Goal: Find specific page/section: Find specific page/section

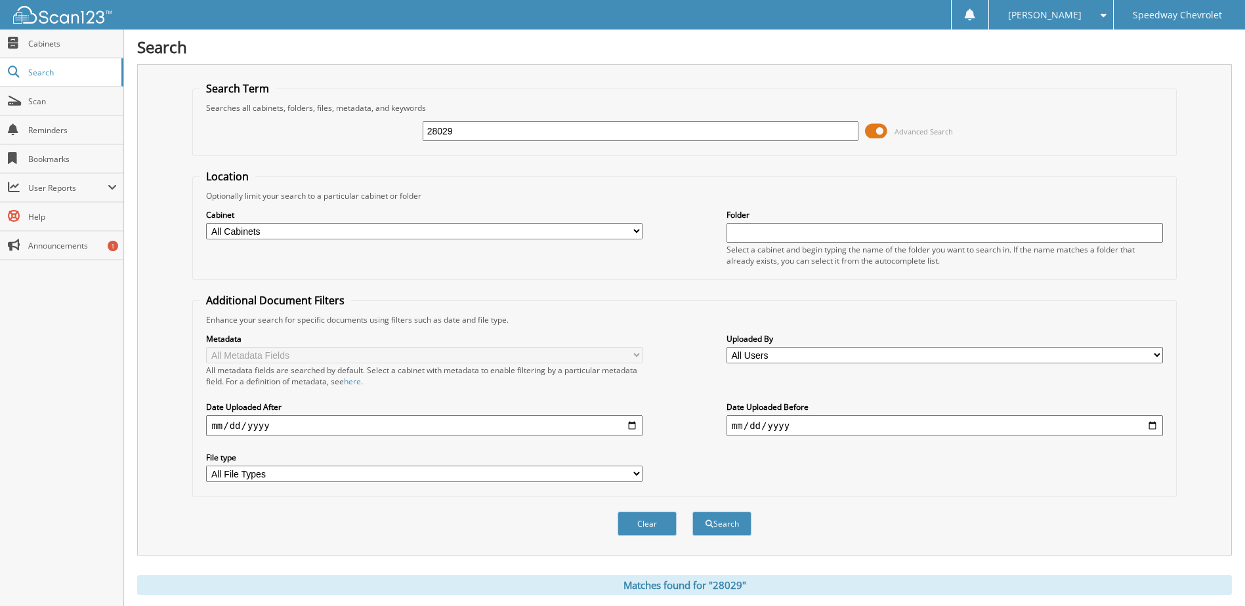
click at [489, 125] on input "28029" at bounding box center [641, 131] width 436 height 20
type input "2"
type input "266259"
click at [692, 512] on button "Search" at bounding box center [721, 524] width 59 height 24
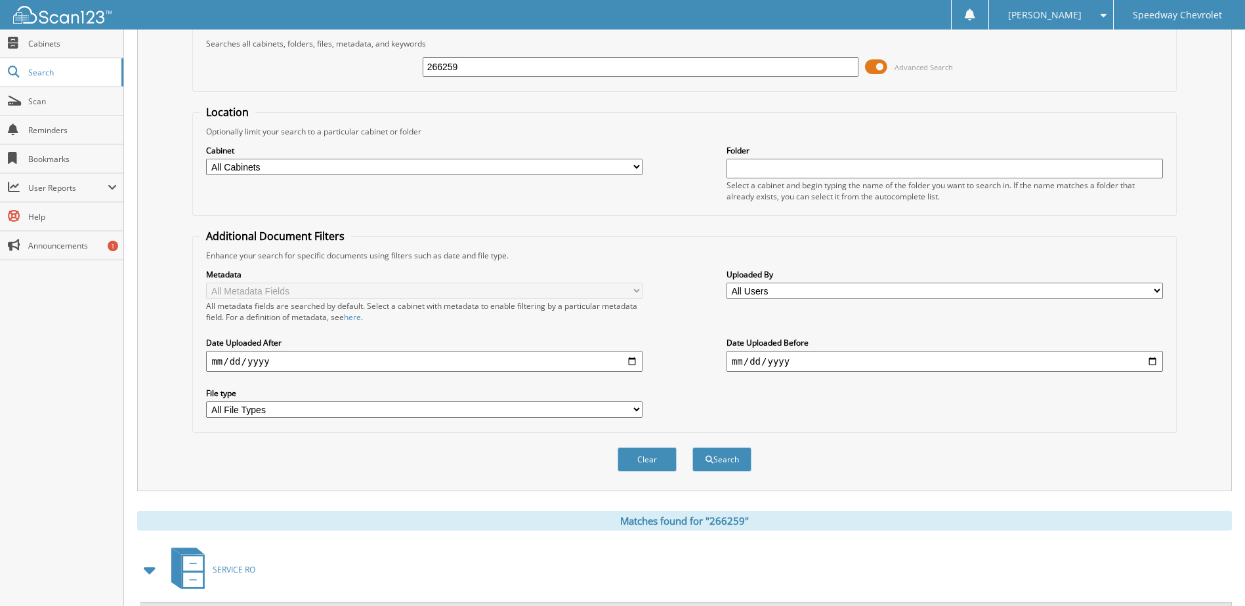
scroll to position [127, 0]
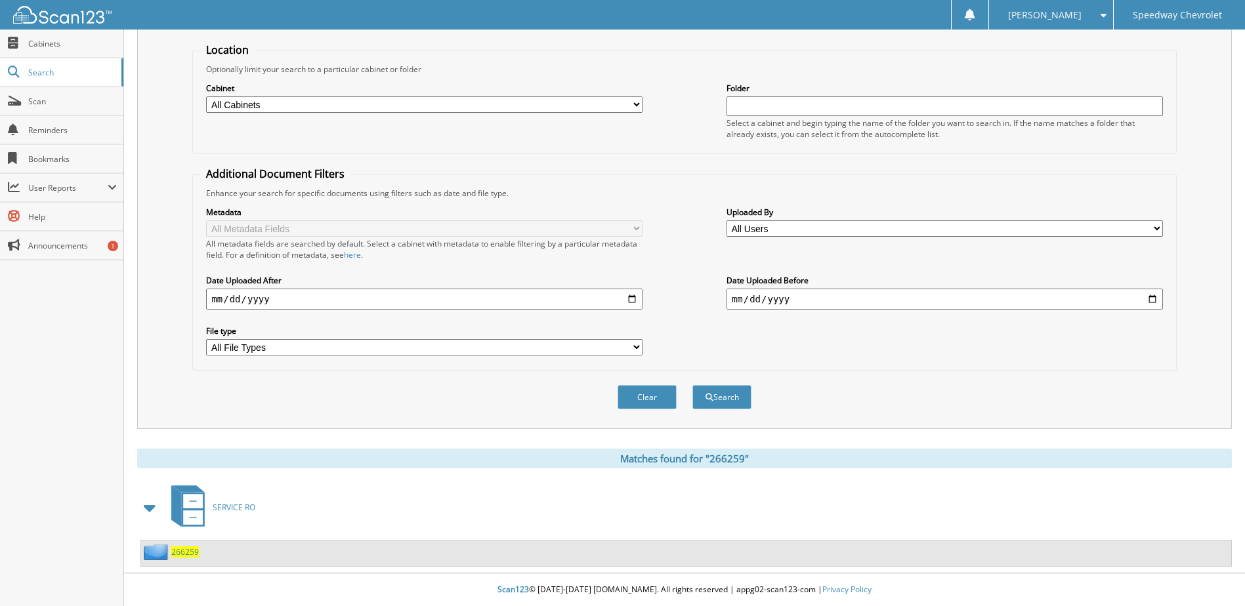
click at [190, 556] on span "266259" at bounding box center [185, 552] width 28 height 11
